Goal: Transaction & Acquisition: Purchase product/service

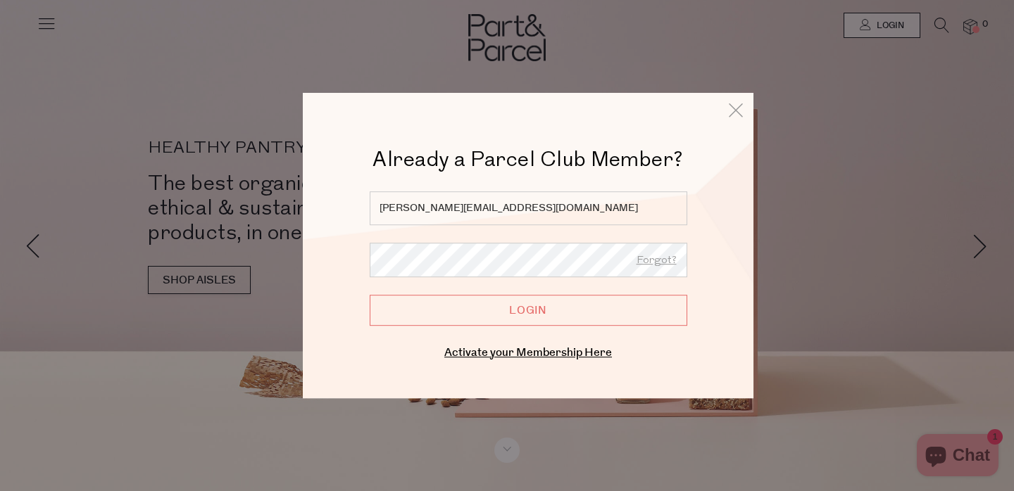
click at [529, 305] on input "Login" at bounding box center [529, 310] width 318 height 31
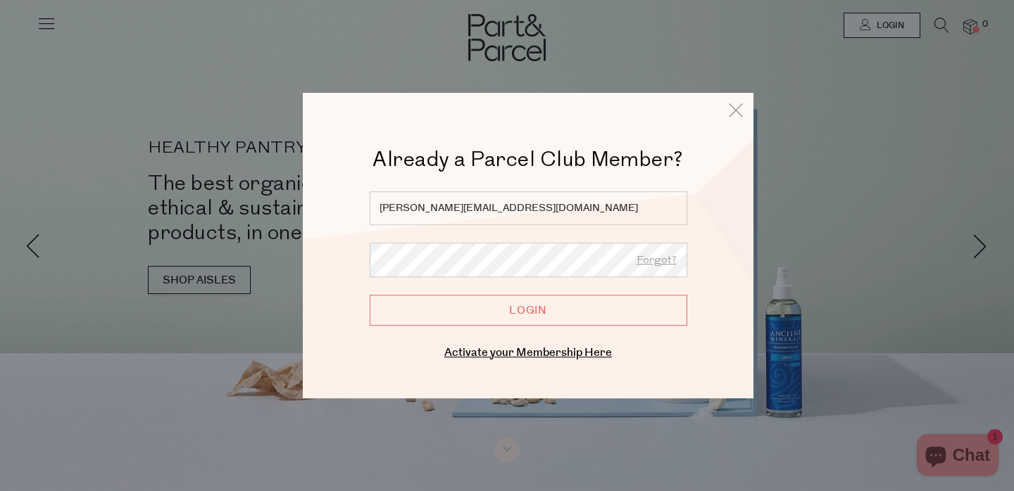
click at [370, 295] on input "Login" at bounding box center [529, 310] width 318 height 31
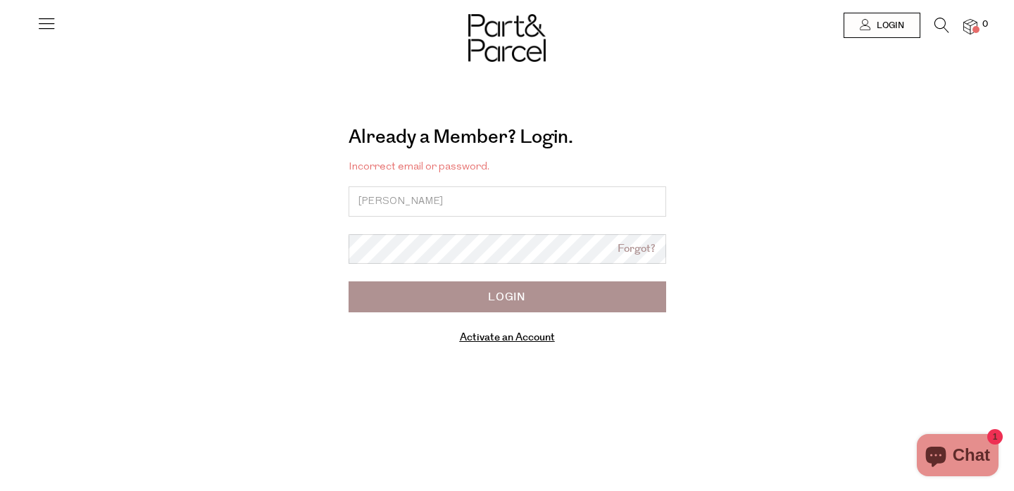
type input "[PERSON_NAME][EMAIL_ADDRESS][DOMAIN_NAME]"
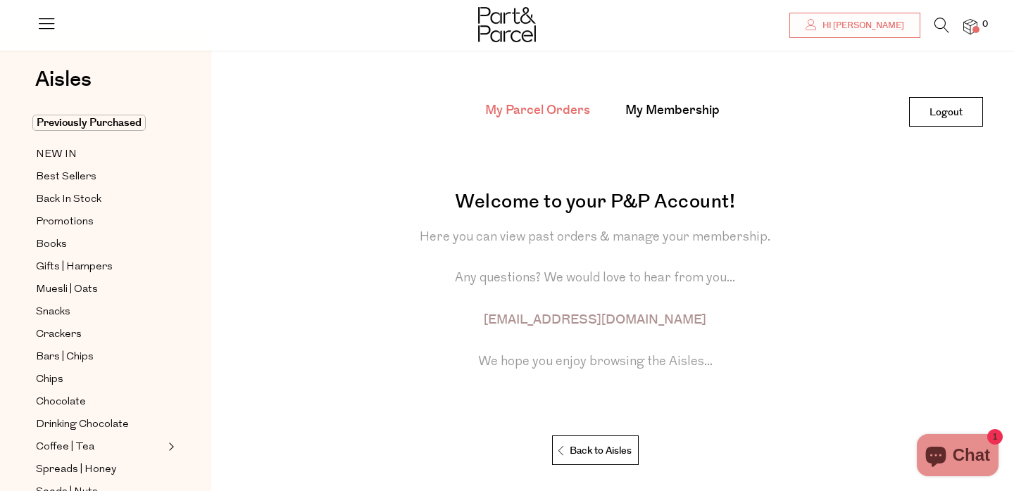
scroll to position [51, 0]
click at [67, 295] on span "Muesli | Oats" at bounding box center [67, 290] width 62 height 17
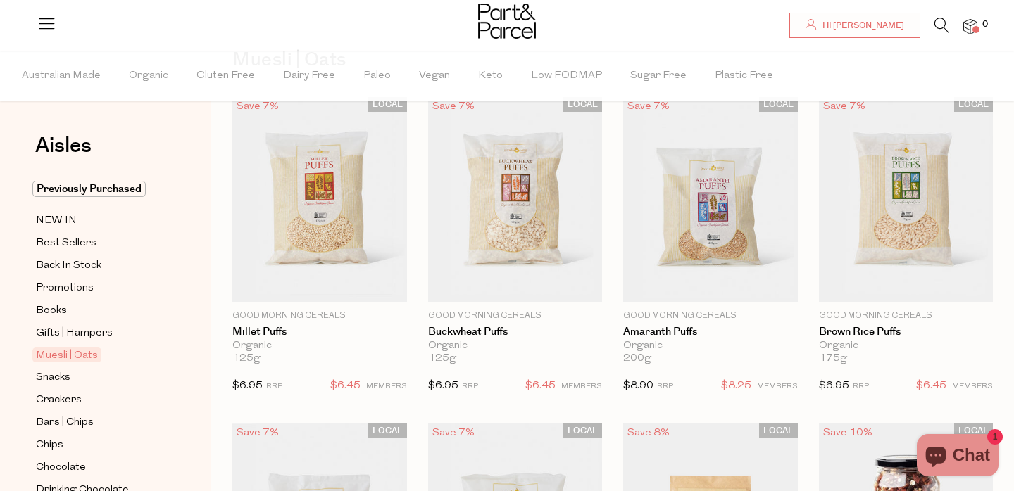
scroll to position [61, 0]
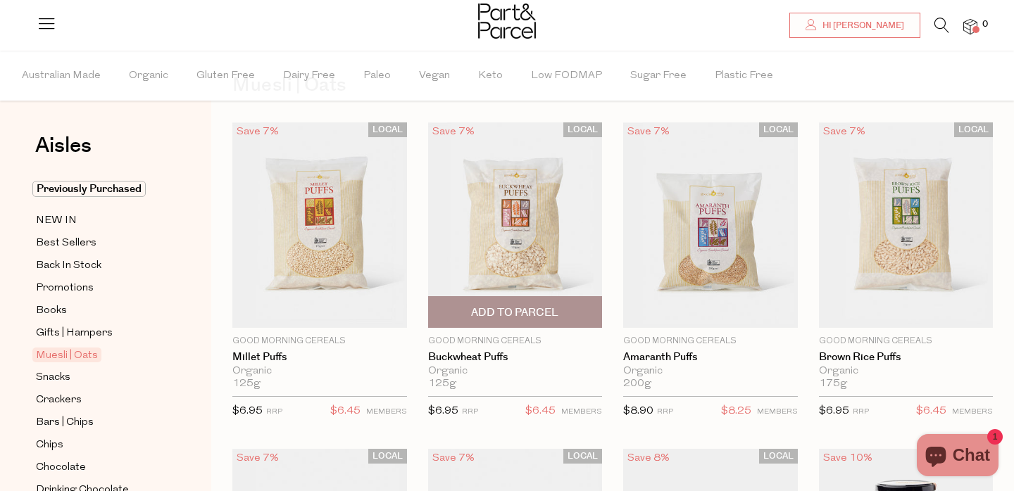
click at [519, 303] on span "Add To Parcel" at bounding box center [515, 312] width 166 height 30
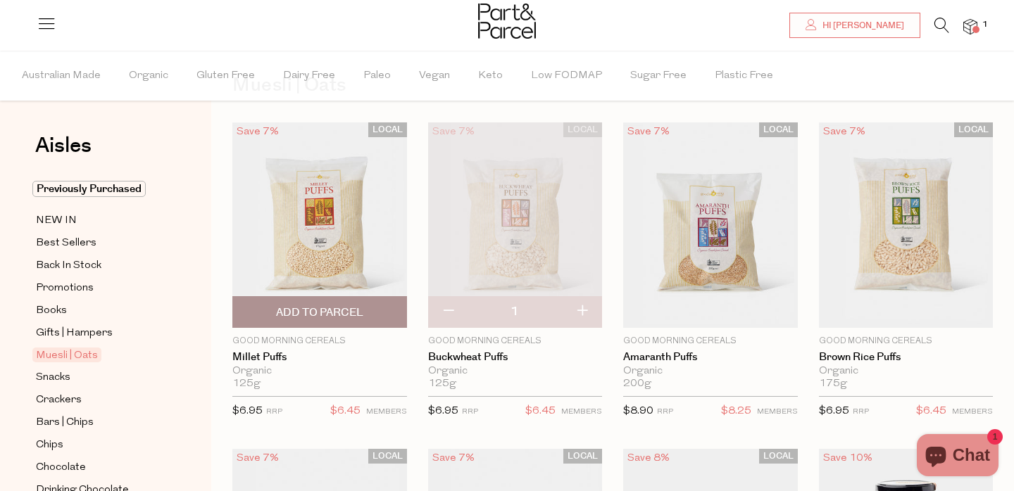
click at [298, 316] on span "Add To Parcel" at bounding box center [319, 313] width 87 height 15
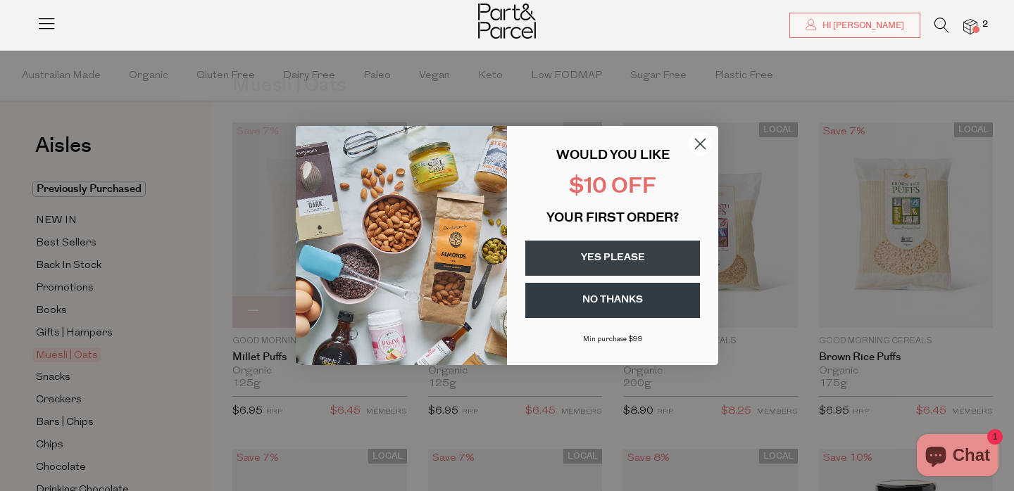
click at [703, 144] on circle "Close dialog" at bounding box center [700, 143] width 23 height 23
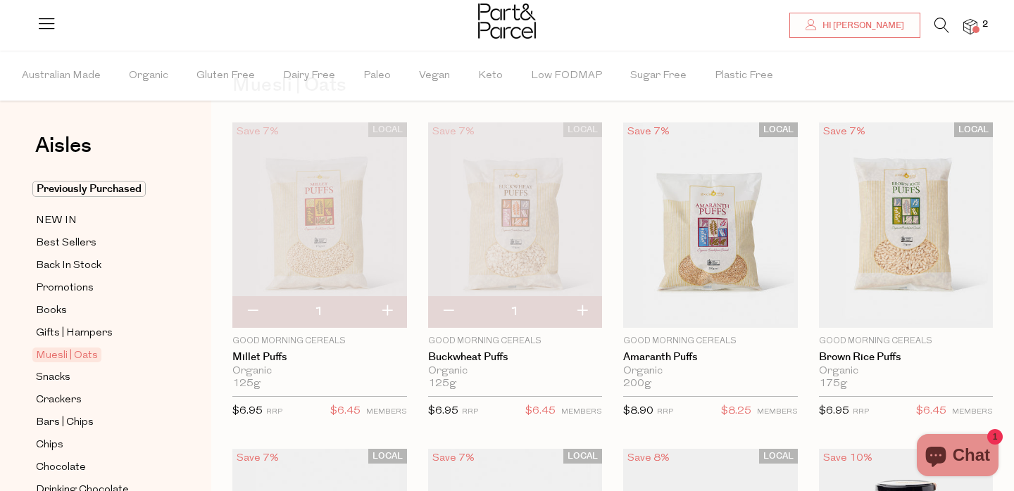
click at [943, 30] on icon at bounding box center [941, 25] width 15 height 15
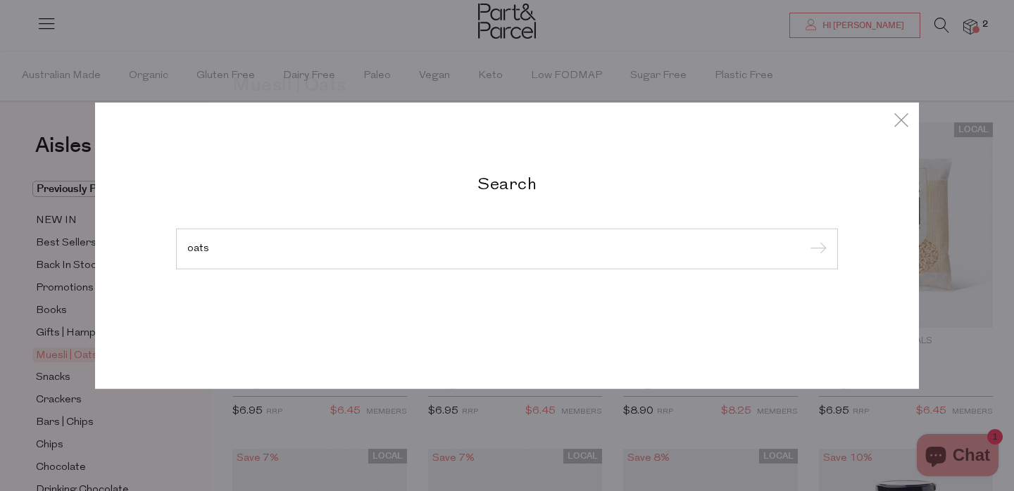
type input "oats"
click at [805, 239] on input "submit" at bounding box center [815, 249] width 21 height 21
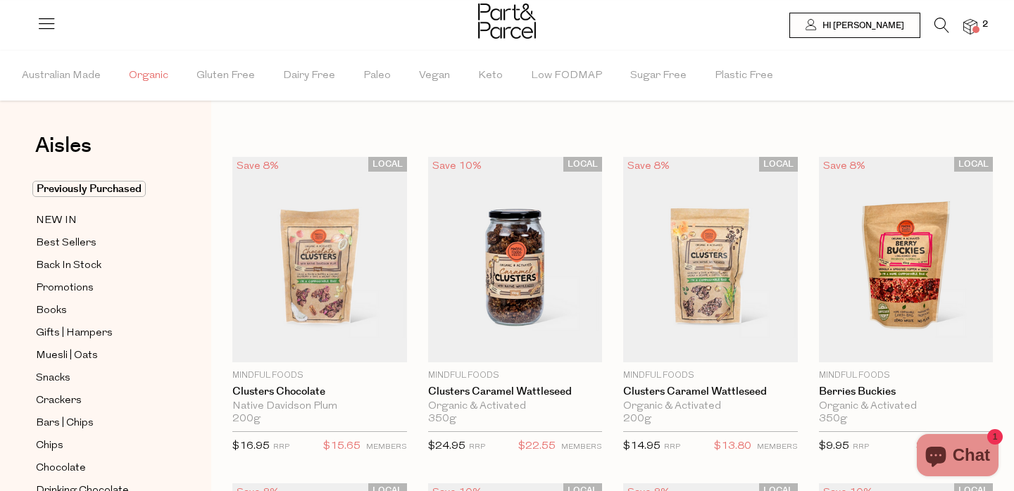
click at [161, 76] on span "Organic" at bounding box center [148, 75] width 39 height 49
click at [936, 24] on icon at bounding box center [941, 25] width 15 height 15
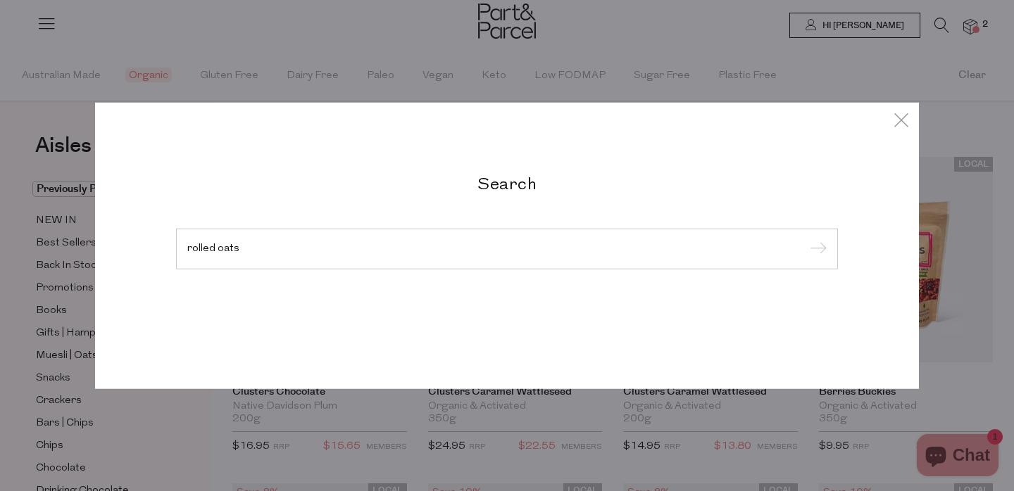
type input "rolled oats"
click at [805, 239] on input "submit" at bounding box center [815, 249] width 21 height 21
